Goal: Transaction & Acquisition: Purchase product/service

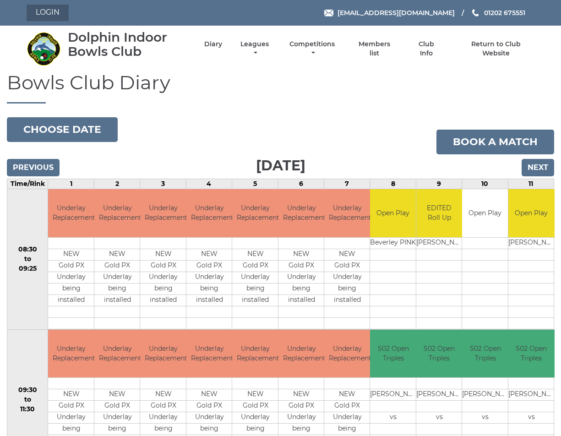
click at [49, 13] on link "Login" at bounding box center [48, 13] width 42 height 16
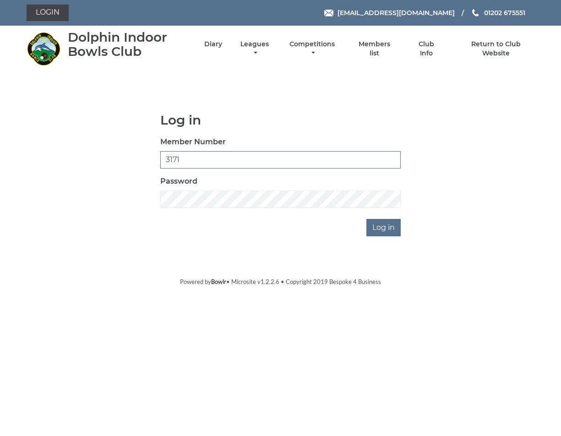
type input "3171"
click at [384, 227] on input "Log in" at bounding box center [383, 227] width 34 height 17
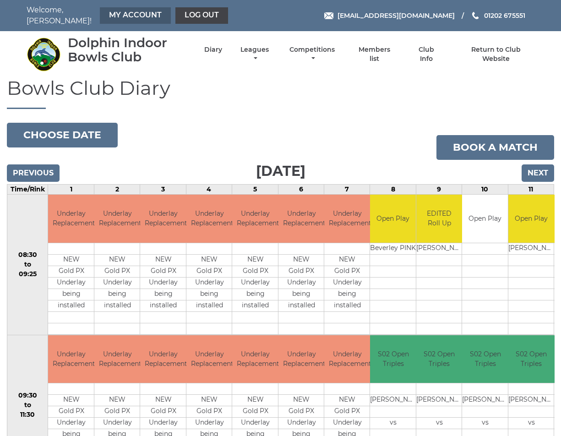
click at [113, 8] on link "My Account" at bounding box center [135, 15] width 71 height 16
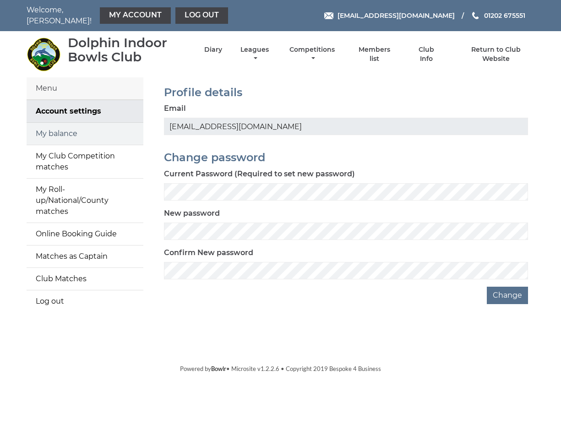
click at [68, 131] on link "My balance" at bounding box center [85, 134] width 117 height 22
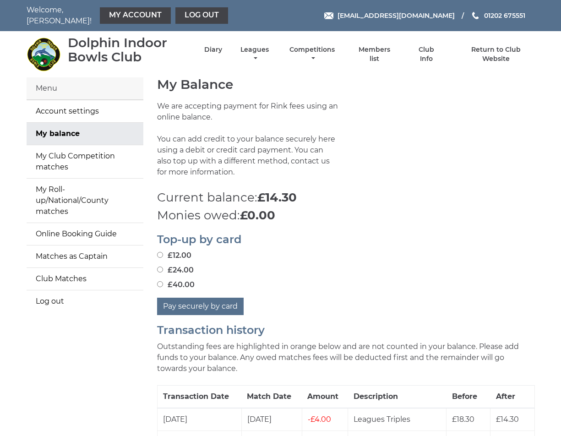
click at [160, 252] on input "£12.00" at bounding box center [160, 255] width 6 height 6
radio input "true"
click at [210, 300] on button "Pay securely by card" at bounding box center [200, 305] width 86 height 17
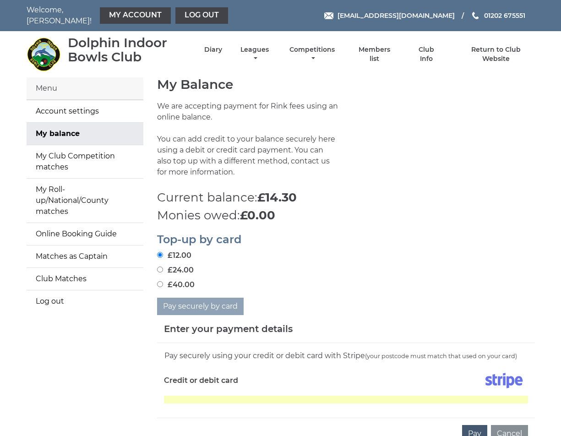
click at [474, 433] on button "Pay" at bounding box center [474, 433] width 25 height 17
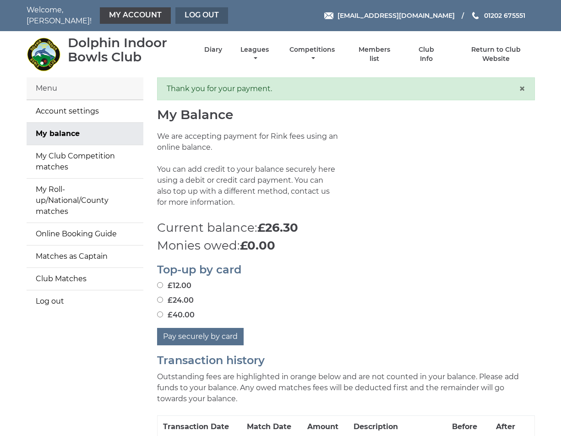
click at [179, 12] on link "Log out" at bounding box center [201, 15] width 53 height 16
